Goal: Navigation & Orientation: Find specific page/section

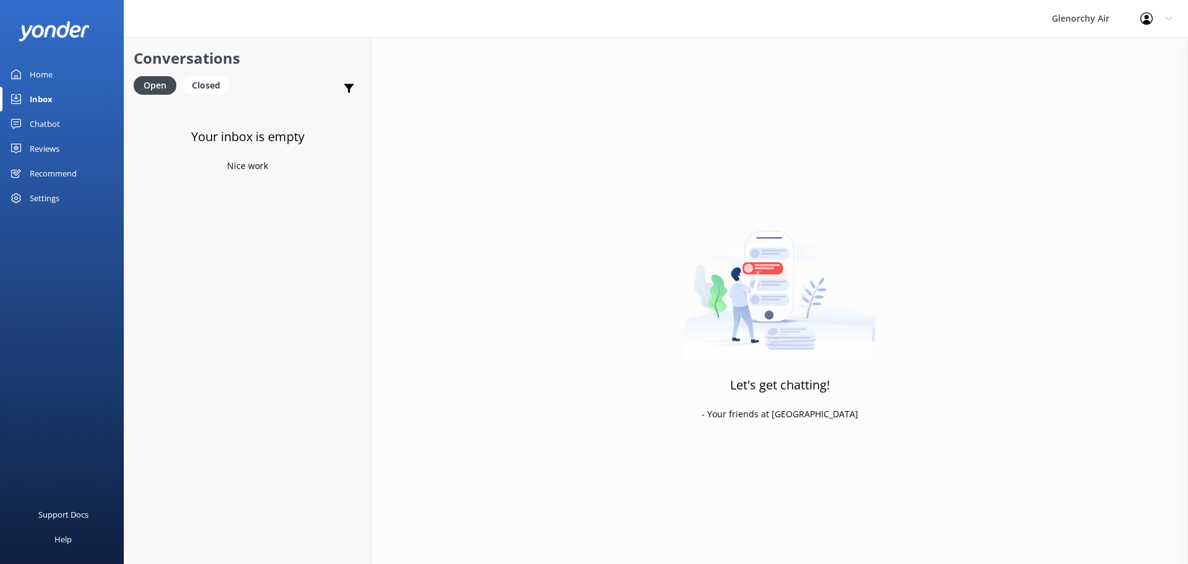
click at [45, 67] on div "Home" at bounding box center [41, 74] width 23 height 25
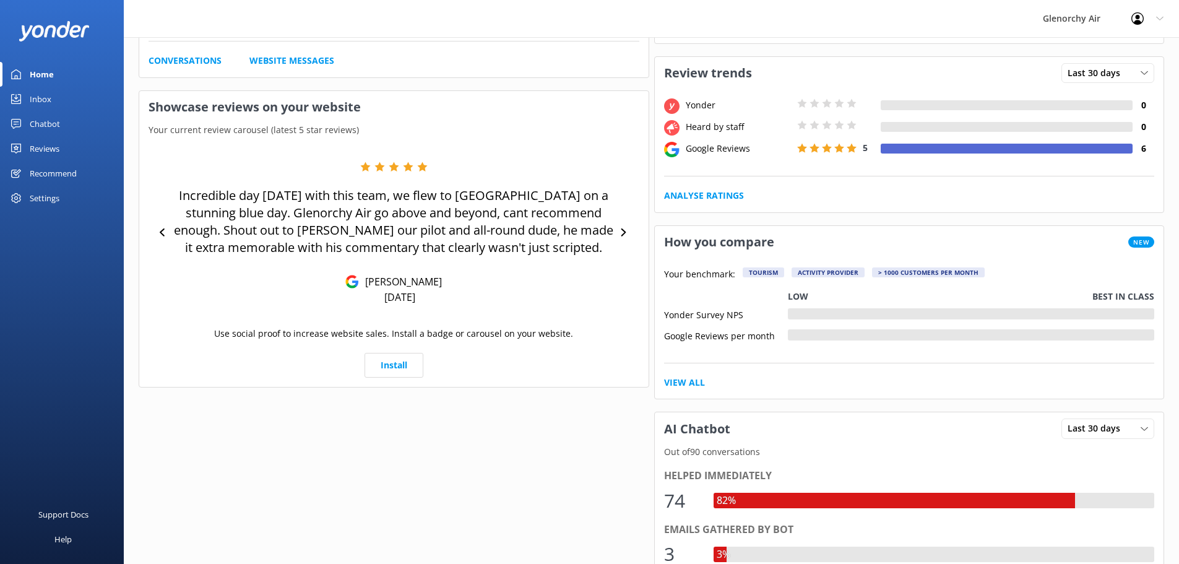
scroll to position [49, 0]
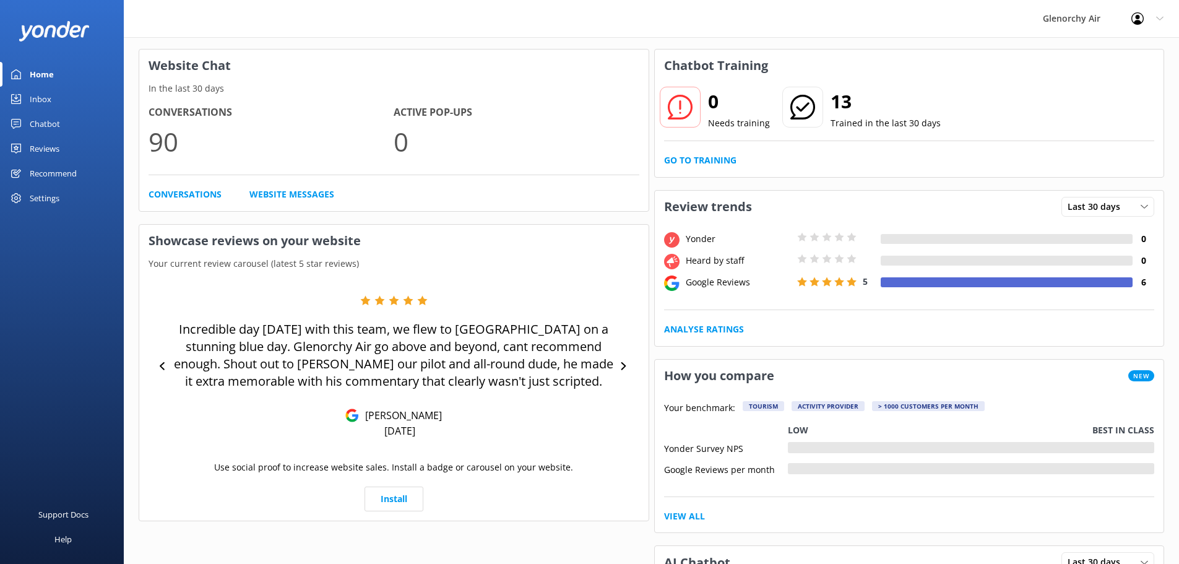
click at [936, 287] on div at bounding box center [1006, 282] width 252 height 10
click at [627, 363] on icon at bounding box center [623, 366] width 8 height 8
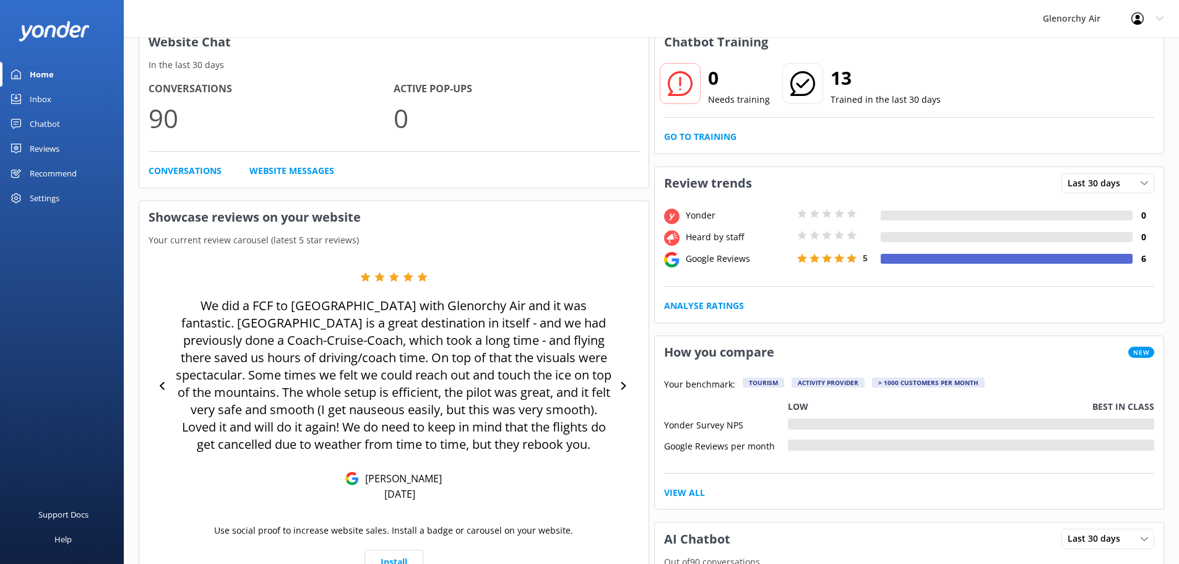
scroll to position [111, 0]
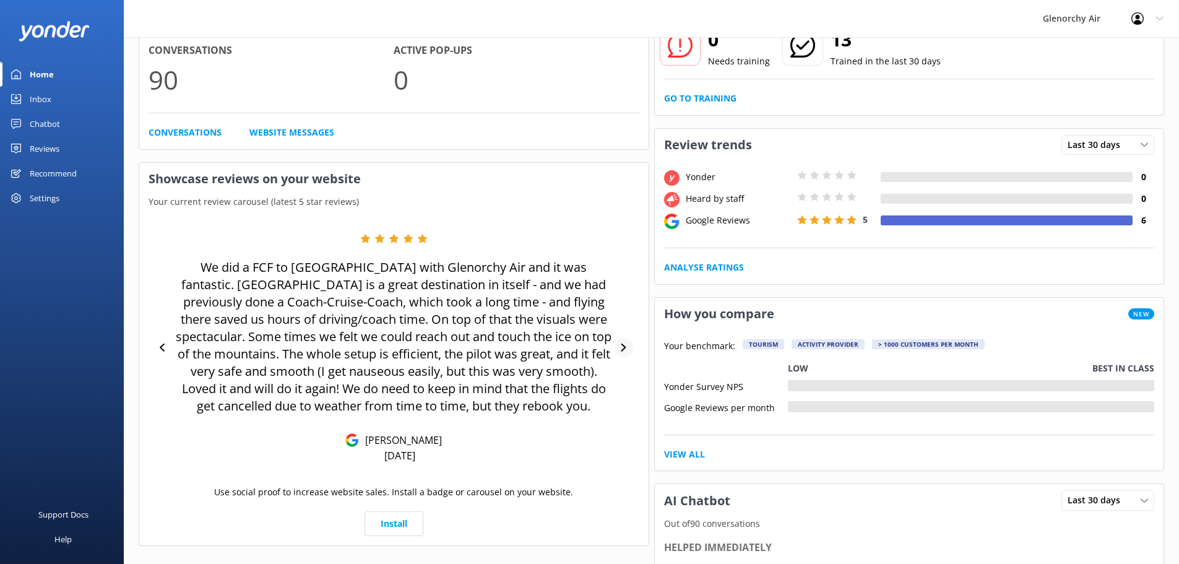
click at [627, 343] on icon at bounding box center [623, 347] width 8 height 8
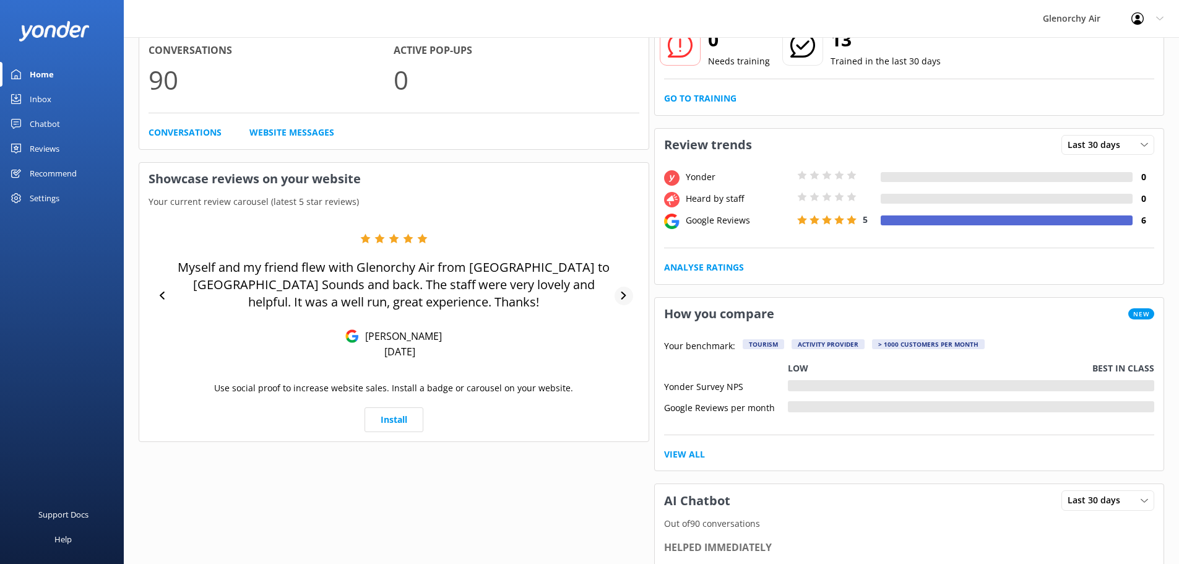
click at [618, 293] on div at bounding box center [623, 295] width 19 height 19
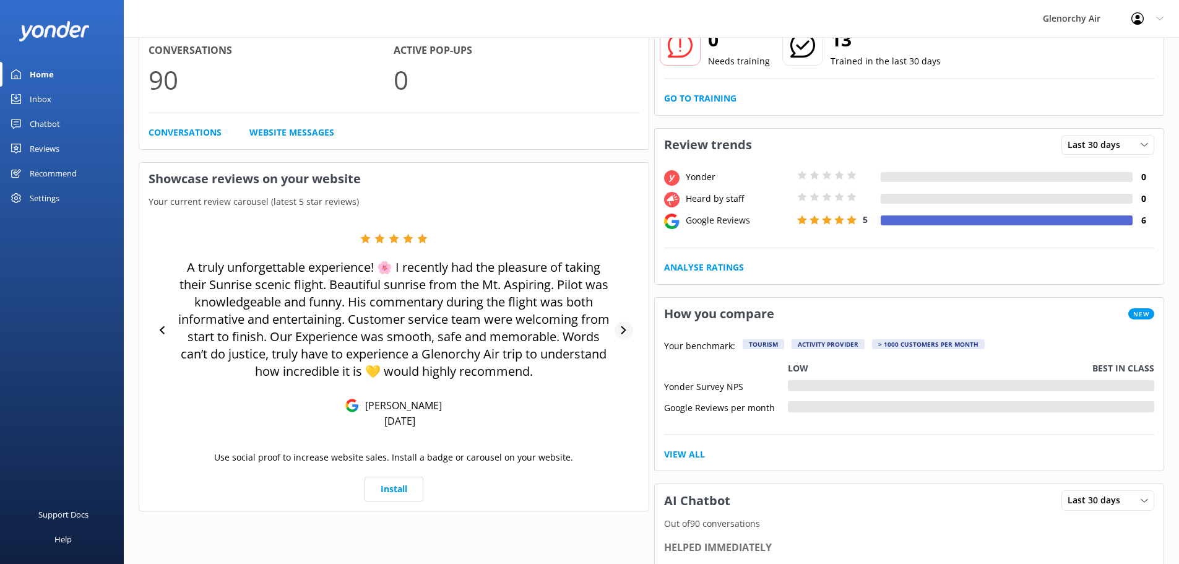
click at [624, 323] on div at bounding box center [623, 330] width 19 height 19
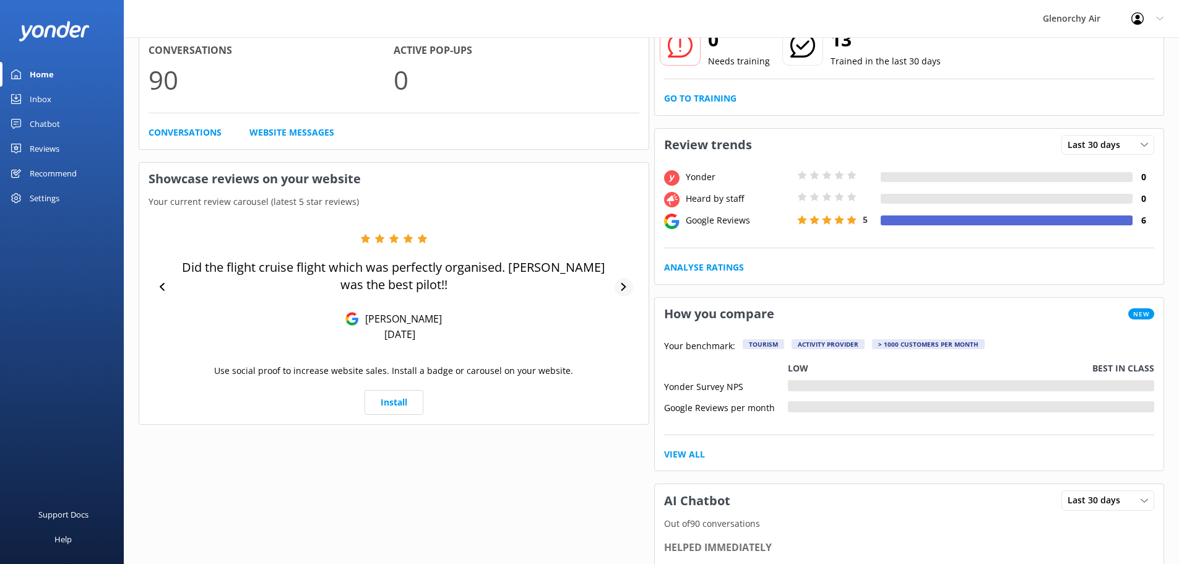
click at [624, 283] on icon at bounding box center [623, 287] width 8 height 8
click at [619, 286] on icon at bounding box center [623, 287] width 8 height 8
